Goal: Task Accomplishment & Management: Manage account settings

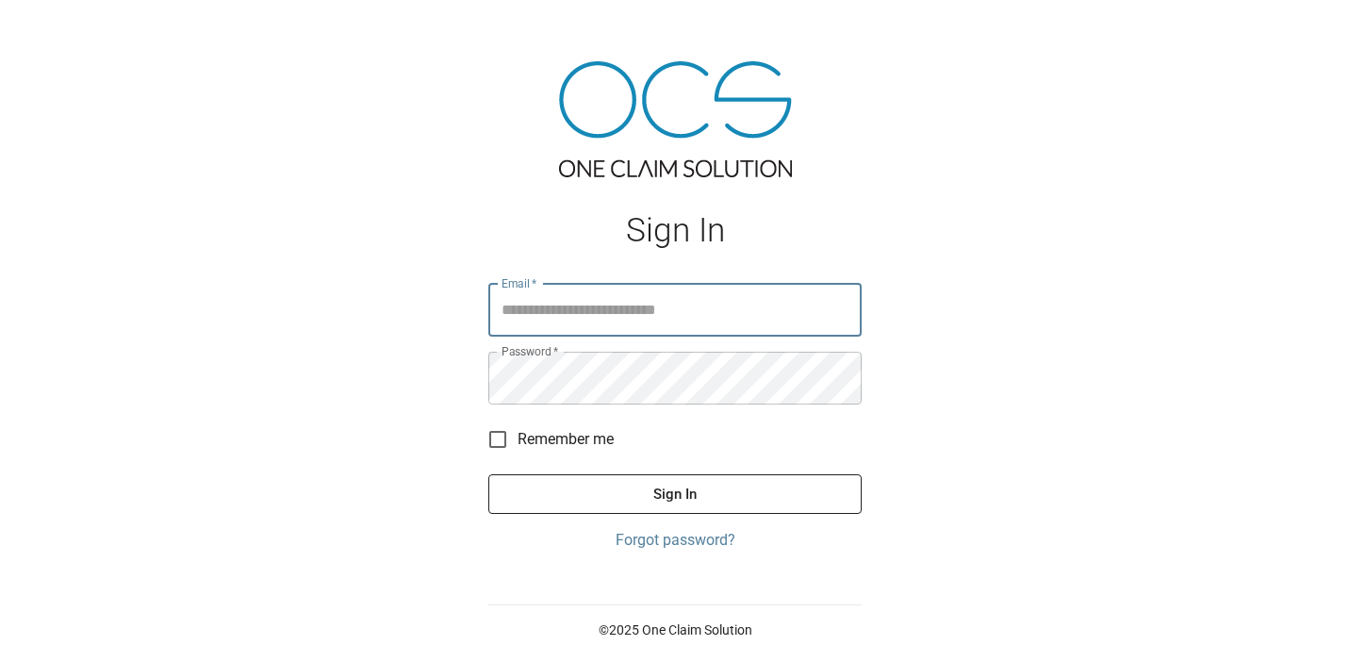
type input "**********"
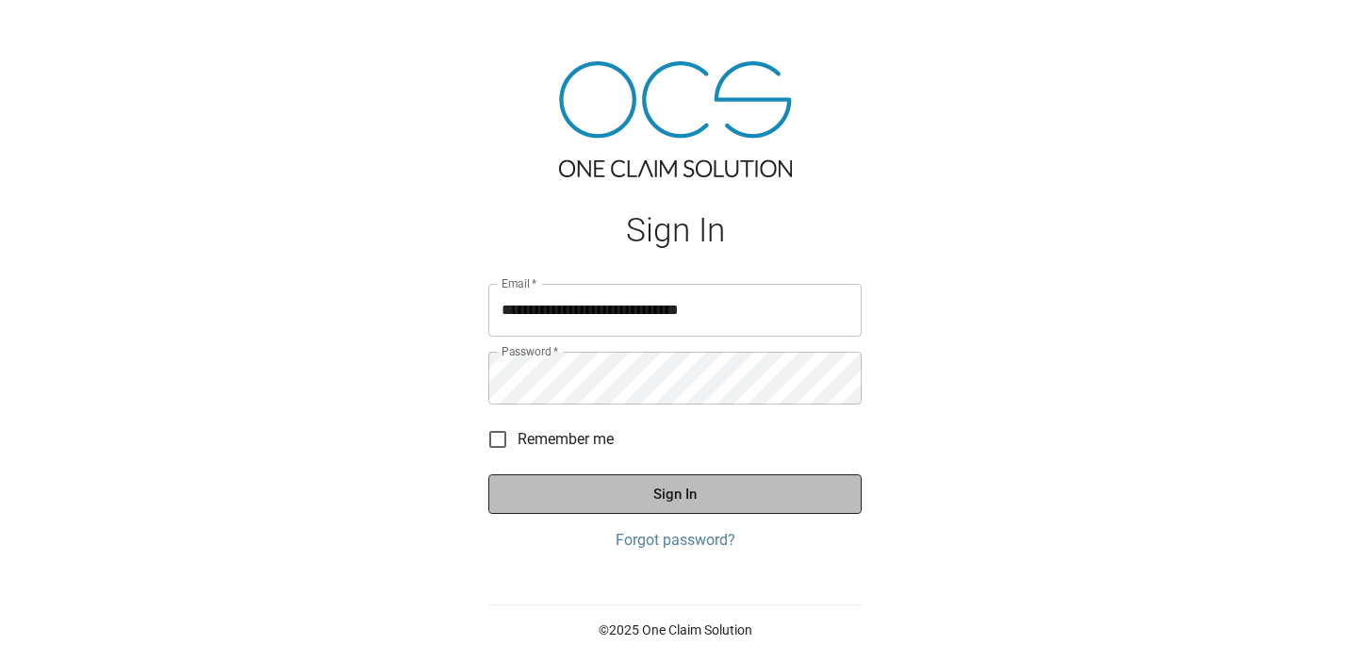
click at [716, 500] on button "Sign In" at bounding box center [674, 494] width 373 height 40
